Goal: Transaction & Acquisition: Purchase product/service

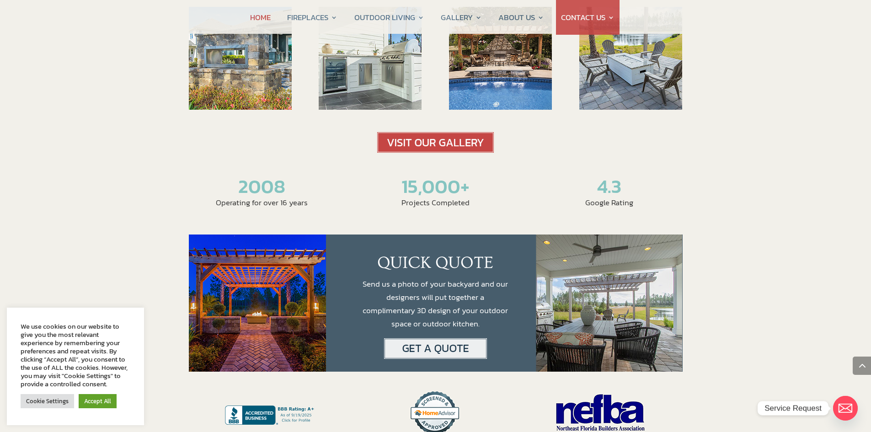
scroll to position [1509, 0]
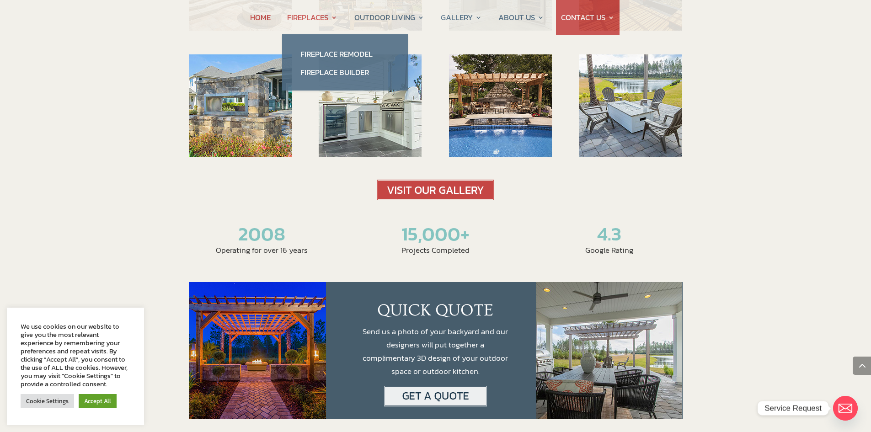
click at [315, 19] on link "FIREPLACES" at bounding box center [312, 17] width 50 height 35
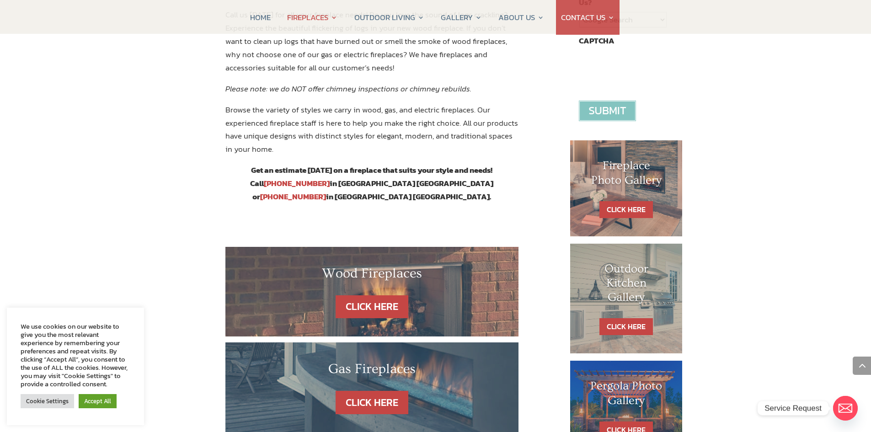
scroll to position [503, 0]
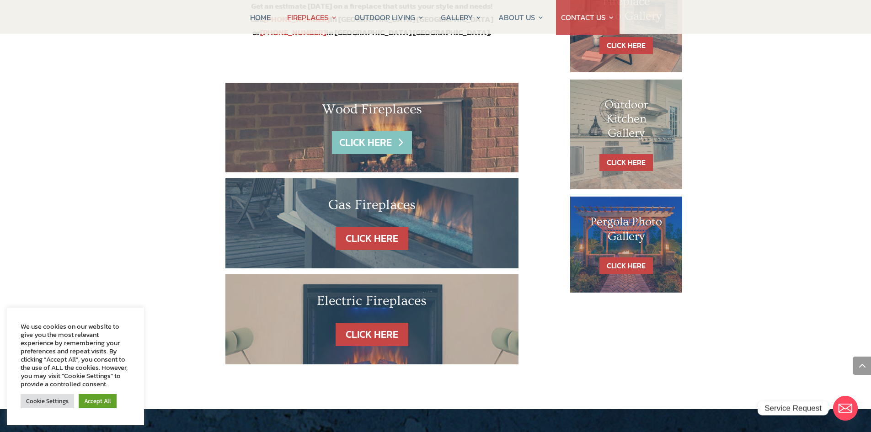
click at [376, 131] on link "CLICK HERE" at bounding box center [372, 142] width 80 height 23
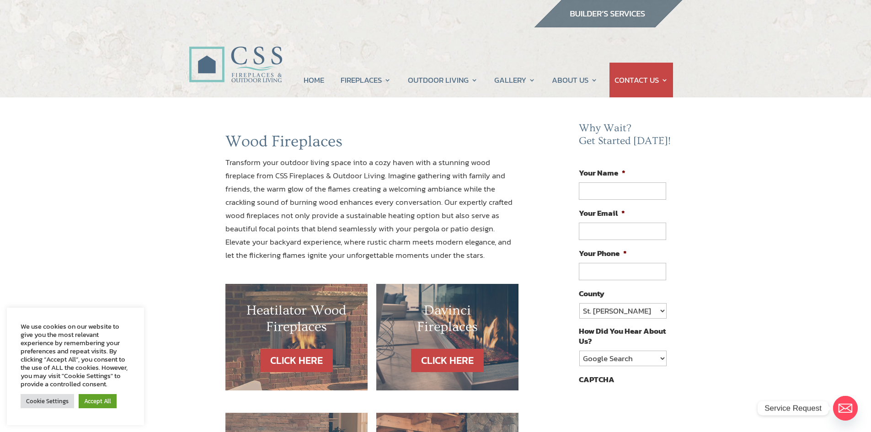
click at [229, 70] on img at bounding box center [235, 54] width 93 height 66
